Goal: Task Accomplishment & Management: Use online tool/utility

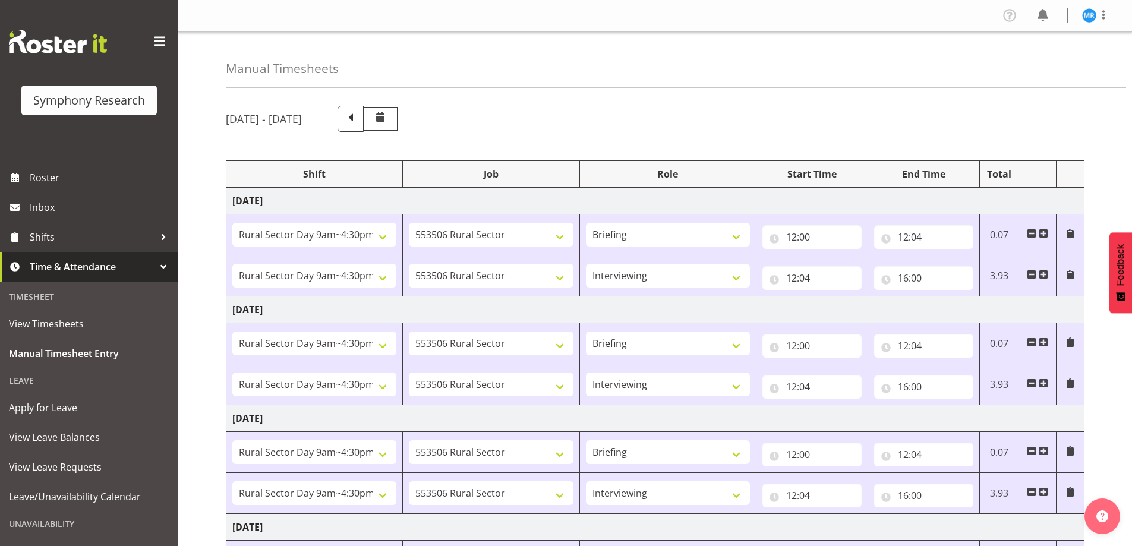
select select "81561"
select select "10587"
select select "81561"
select select "10587"
select select "47"
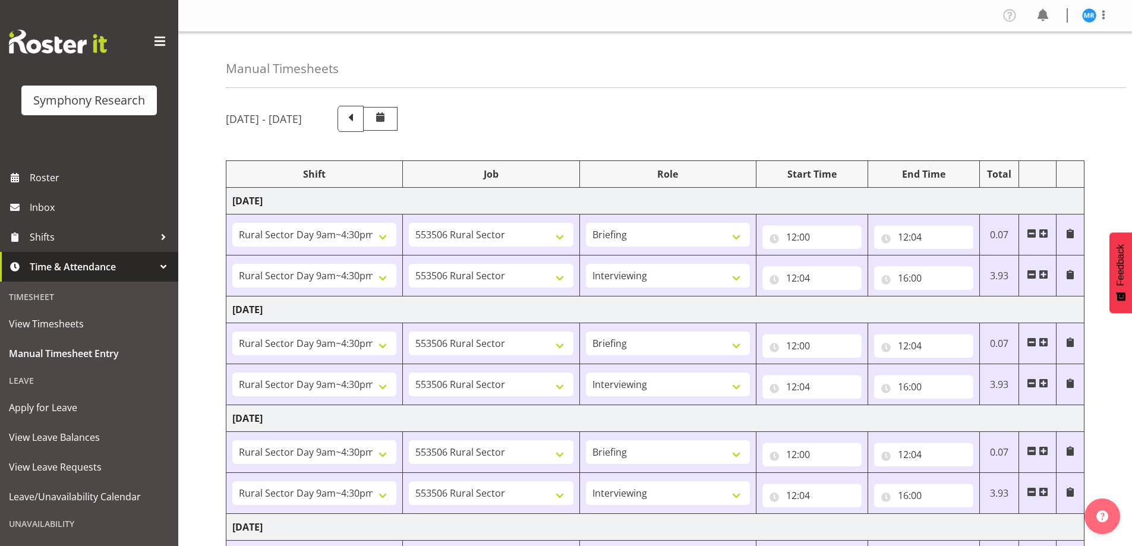
select select "81561"
select select "10587"
select select "81561"
select select "10587"
select select "47"
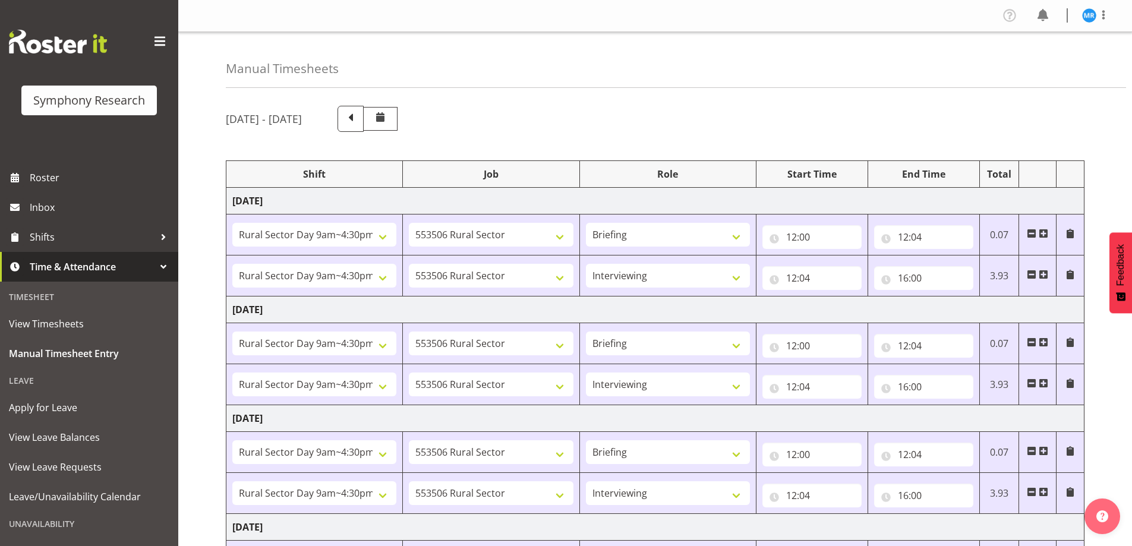
select select "81561"
select select "10587"
select select "81561"
select select "10587"
select select "47"
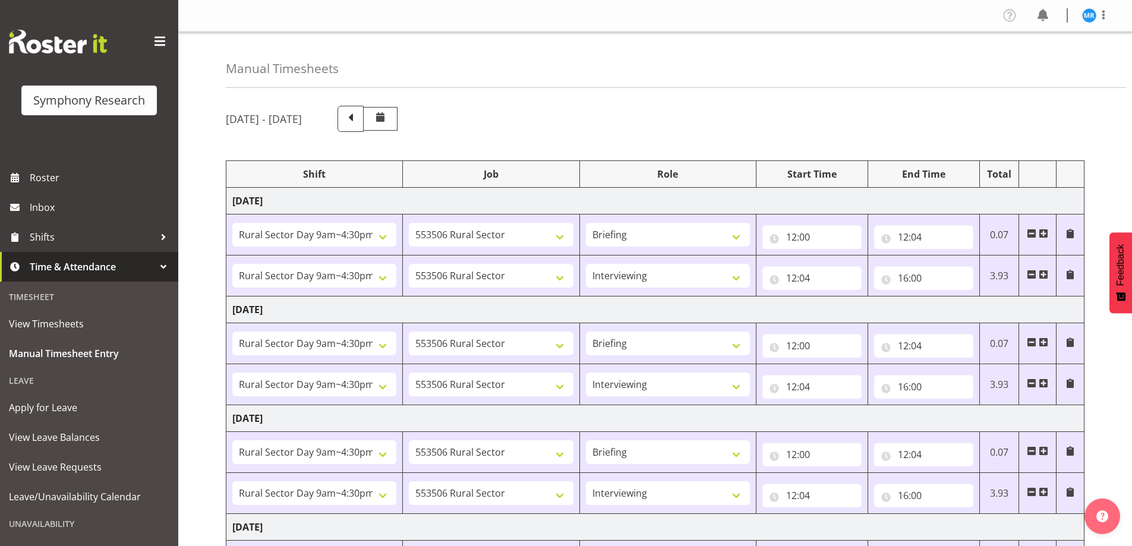
select select "81561"
select select "10587"
select select "47"
select select "81561"
select select "10587"
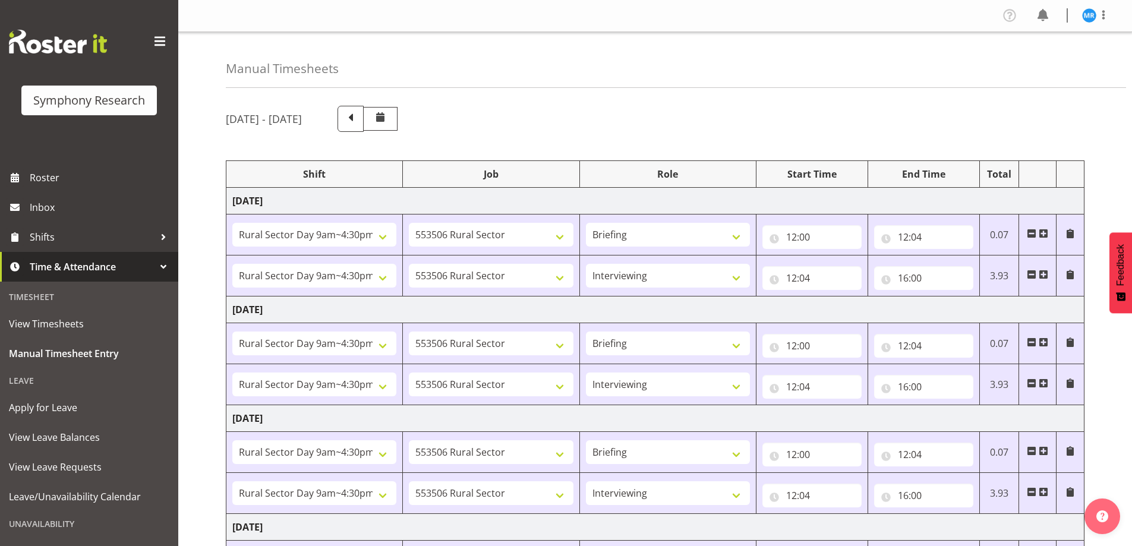
select select "47"
select select "81299"
select select "10587"
select select "81299"
select select "10587"
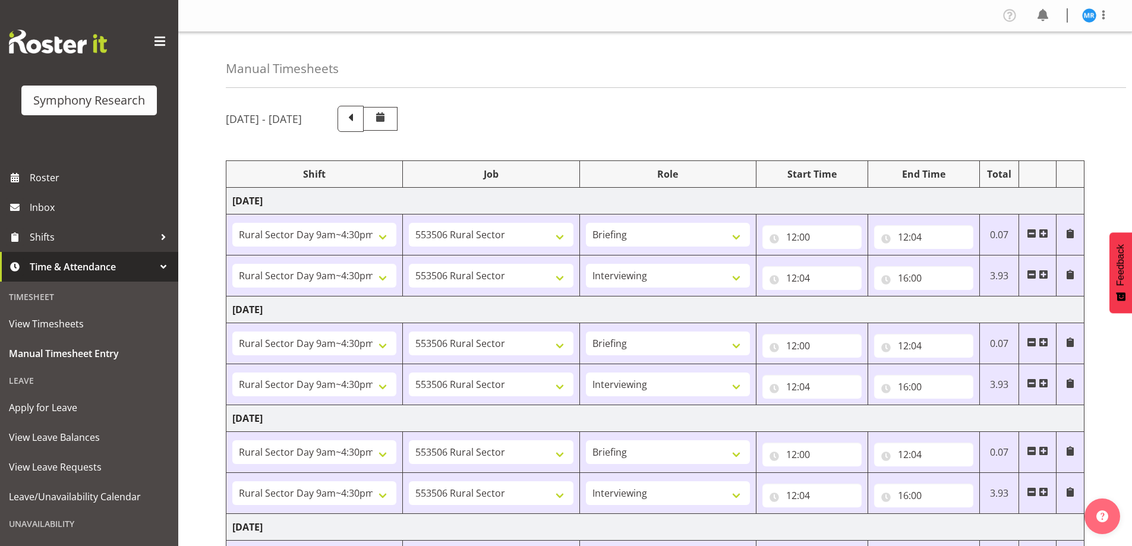
select select "47"
select select "81299"
select select "10587"
select select "47"
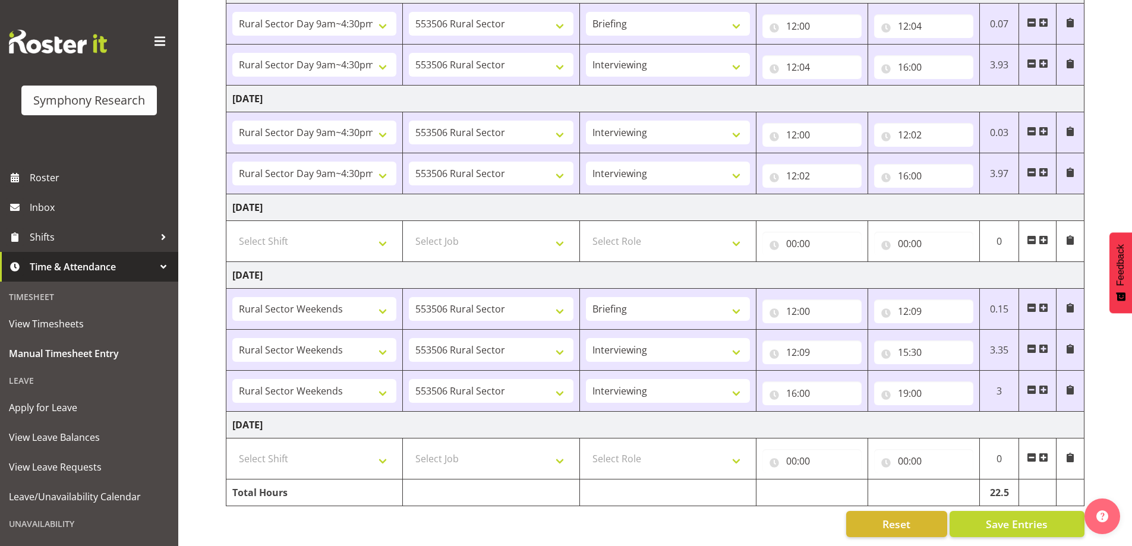
scroll to position [437, 0]
